Goal: Navigation & Orientation: Find specific page/section

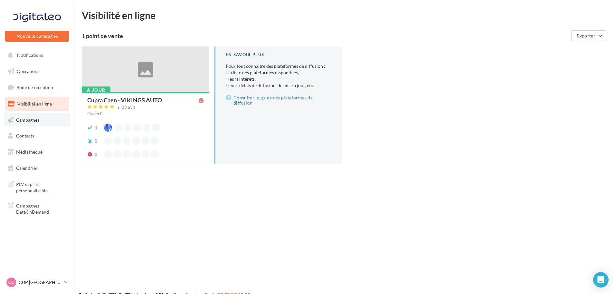
click at [39, 122] on span "Campagnes" at bounding box center [27, 119] width 23 height 5
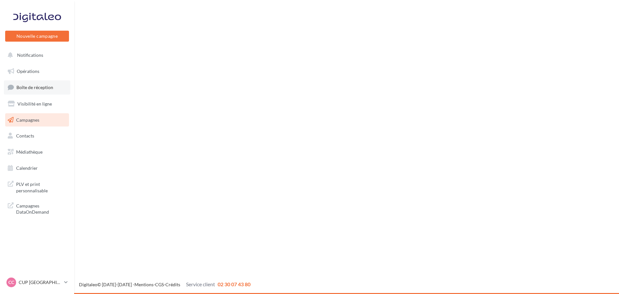
click at [37, 89] on span "Boîte de réception" at bounding box center [34, 86] width 37 height 5
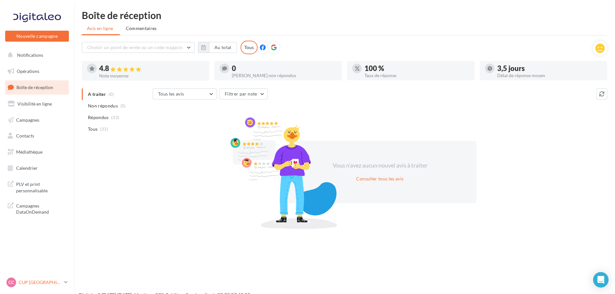
click at [36, 278] on div "CC CUP CAEN cupra_caen" at bounding box center [33, 282] width 55 height 10
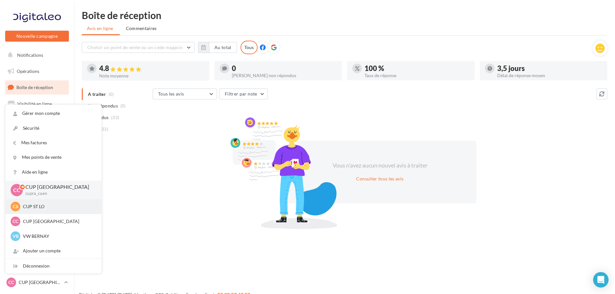
click at [40, 211] on div "CS CUP ST LO cupra-saintlo" at bounding box center [54, 206] width 86 height 10
click at [43, 202] on div "CS CUP ST LO cupra-saintlo" at bounding box center [54, 206] width 86 height 10
